Goal: Task Accomplishment & Management: Manage account settings

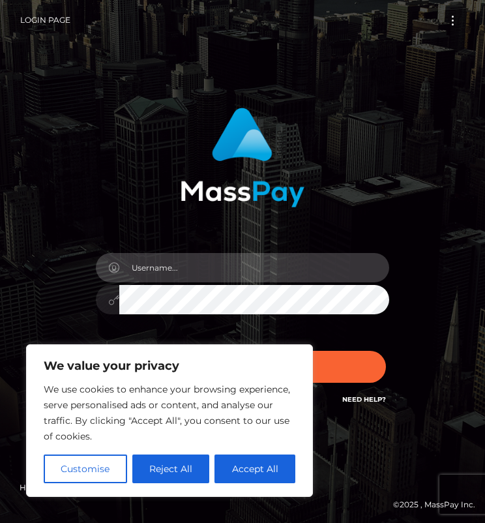
type input "[EMAIL_ADDRESS][DOMAIN_NAME]"
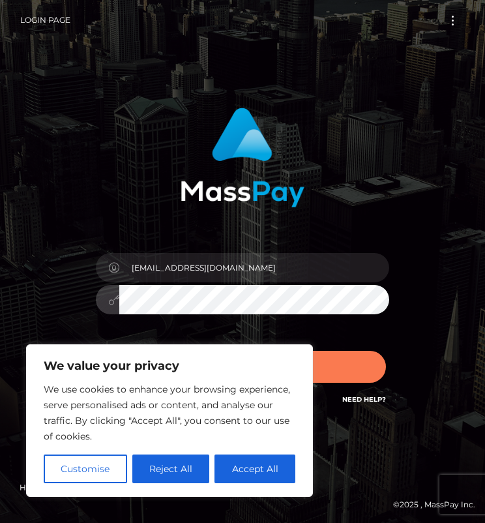
click at [370, 374] on button "Sign in" at bounding box center [242, 367] width 287 height 32
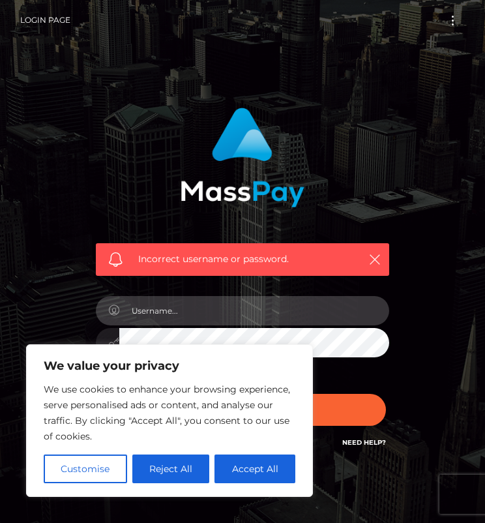
type input "[EMAIL_ADDRESS][DOMAIN_NAME]"
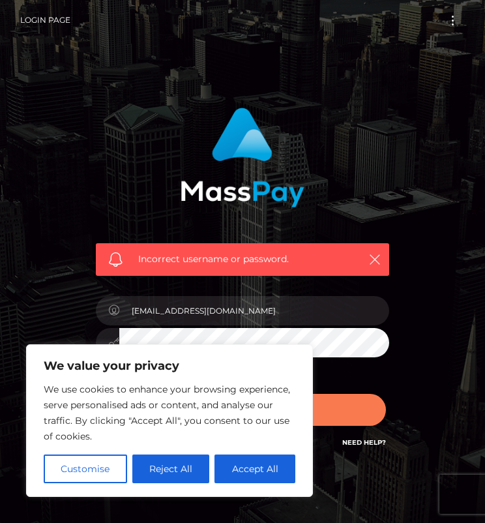
click at [335, 397] on button "Sign in" at bounding box center [242, 410] width 287 height 32
click at [333, 410] on button "Sign in" at bounding box center [242, 410] width 287 height 32
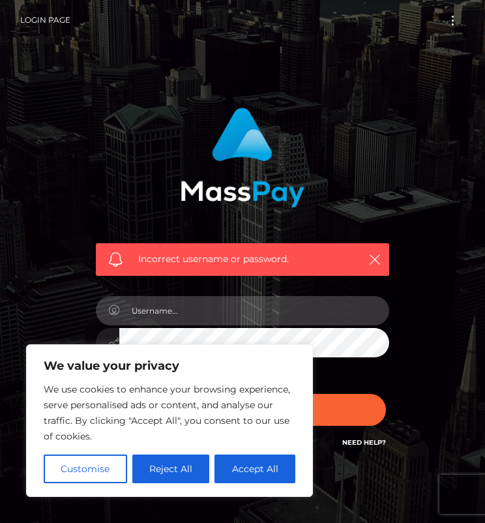
type input "[EMAIL_ADDRESS][DOMAIN_NAME]"
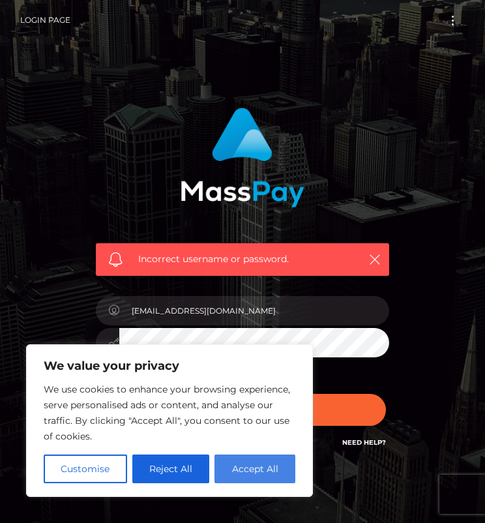
click at [277, 465] on button "Accept All" at bounding box center [254, 468] width 81 height 29
checkbox input "true"
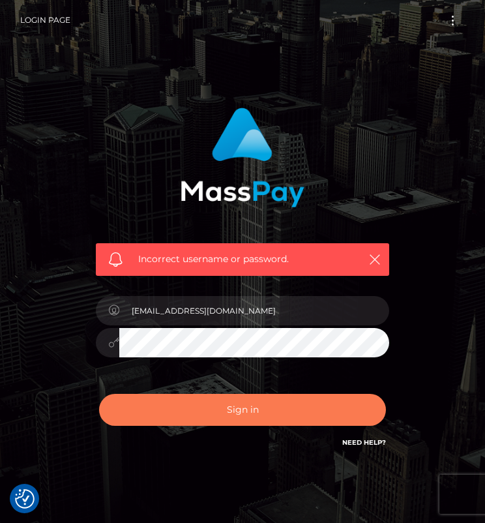
click at [213, 415] on button "Sign in" at bounding box center [242, 410] width 287 height 32
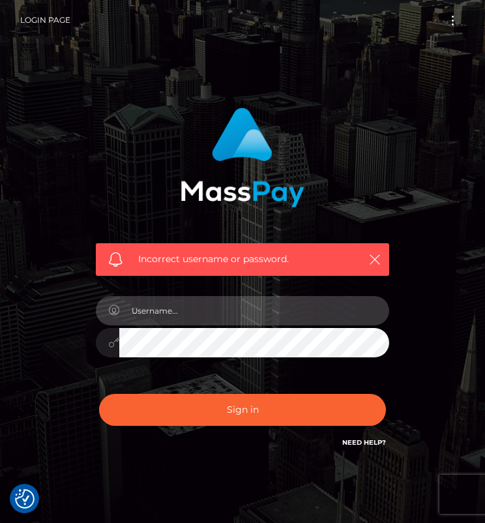
click at [331, 315] on input "text" at bounding box center [254, 310] width 270 height 29
type input "Pari$420"
click at [242, 409] on button "Sign in" at bounding box center [242, 410] width 287 height 32
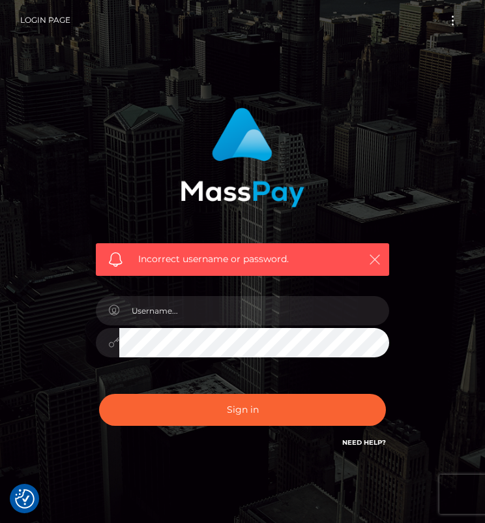
click at [370, 254] on icon "button" at bounding box center [374, 259] width 13 height 13
click at [371, 255] on icon "button" at bounding box center [374, 259] width 13 height 13
drag, startPoint x: 371, startPoint y: 255, endPoint x: 330, endPoint y: 205, distance: 64.4
click at [364, 247] on div "Incorrect username or password." at bounding box center [242, 259] width 293 height 33
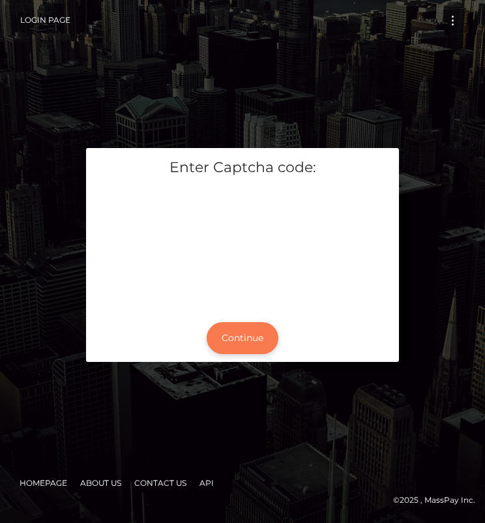
click at [226, 350] on button "Continue" at bounding box center [243, 338] width 72 height 32
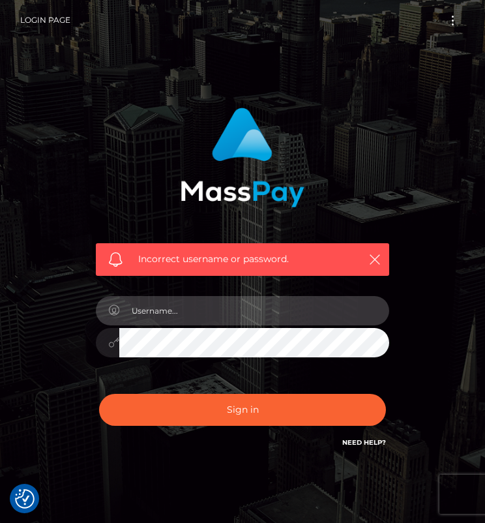
click at [229, 321] on input "text" at bounding box center [254, 310] width 270 height 29
type input "akeilawillis420@gmail.com"
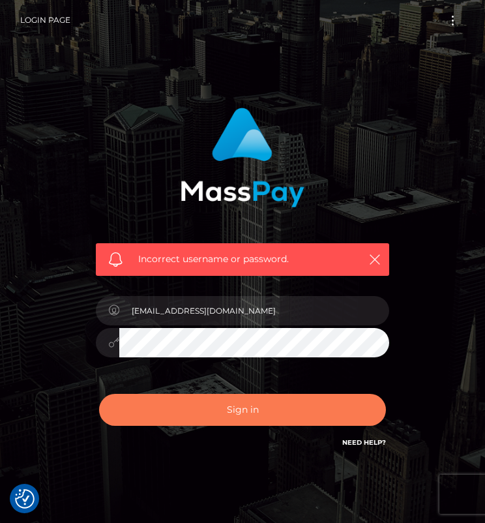
click at [347, 417] on button "Sign in" at bounding box center [242, 410] width 287 height 32
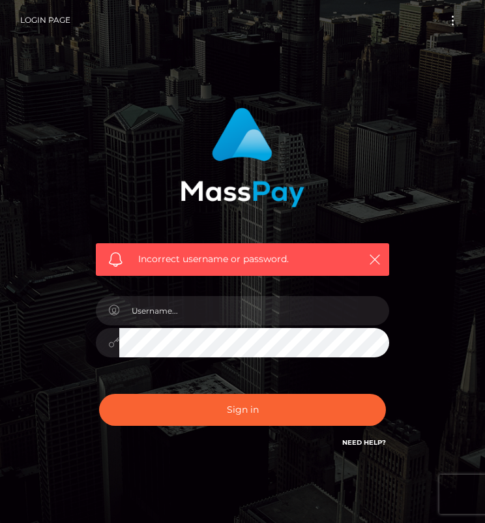
click at [350, 409] on button "Sign in" at bounding box center [242, 410] width 287 height 32
